Goal: Task Accomplishment & Management: Manage account settings

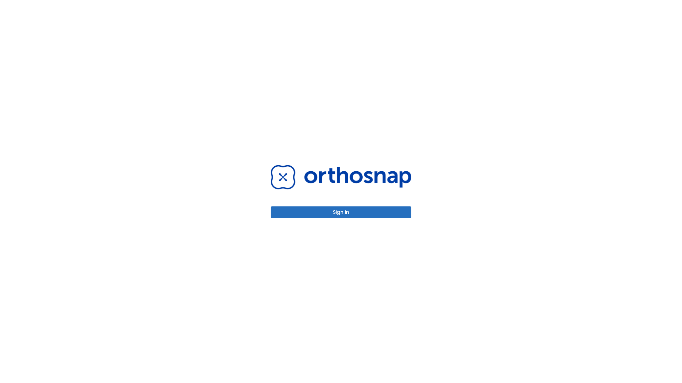
click at [341, 212] on button "Sign in" at bounding box center [341, 213] width 141 height 12
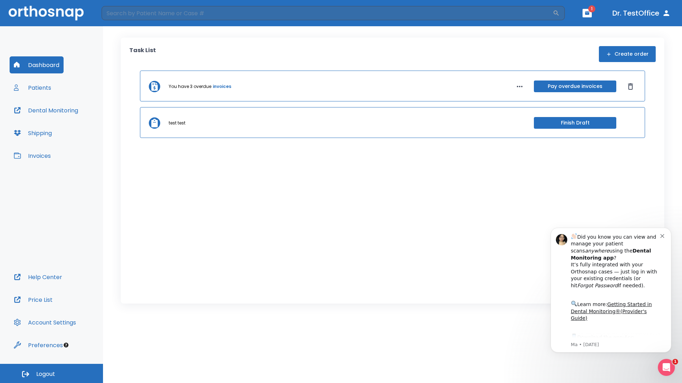
click at [51, 374] on span "Logout" at bounding box center [45, 375] width 19 height 8
